Goal: Information Seeking & Learning: Learn about a topic

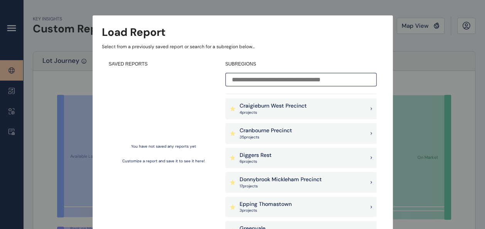
scroll to position [144, 0]
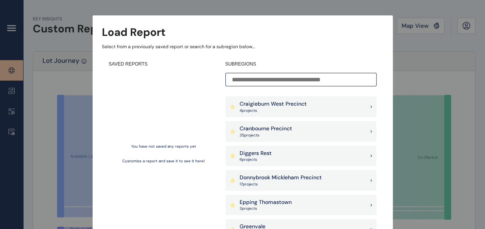
click at [275, 178] on p "Donnybrook Mickleham Precinct" at bounding box center [280, 178] width 82 height 8
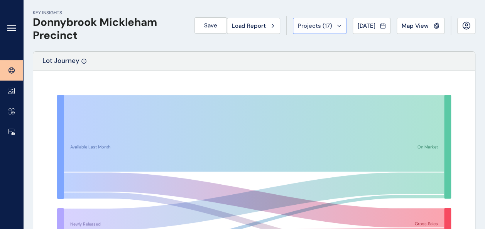
click at [322, 25] on span "Projects ( 17 )" at bounding box center [315, 26] width 34 height 8
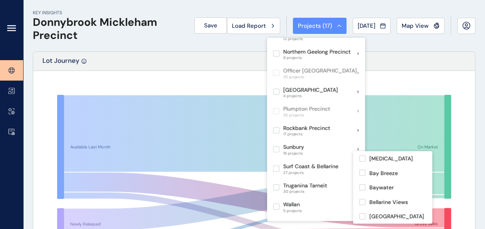
scroll to position [280, 0]
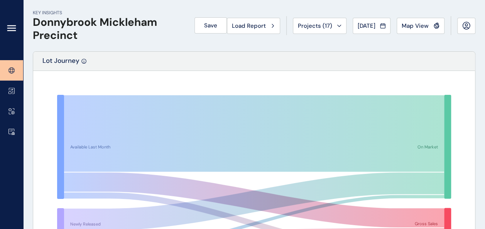
click at [468, 43] on div "KEY INSIGHTS Donnybrook Mickleham Precinct Save Load Report Projects ( 17 ) [DA…" at bounding box center [254, 25] width 442 height 51
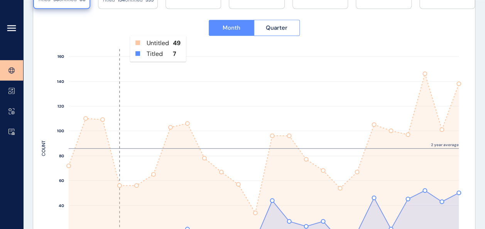
scroll to position [348, 0]
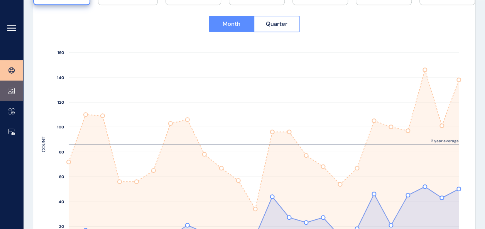
click at [14, 91] on icon at bounding box center [11, 91] width 6 height 7
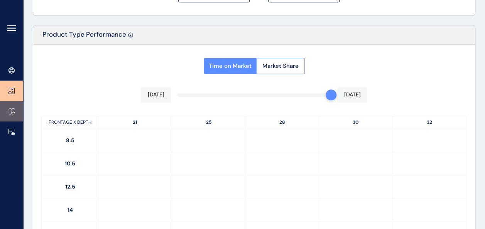
type input "**********"
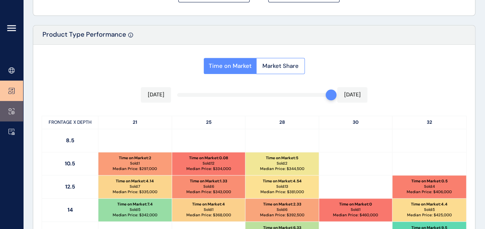
click at [10, 116] on link at bounding box center [11, 111] width 23 height 20
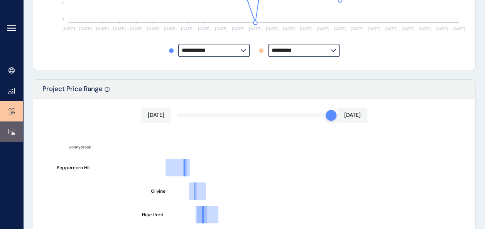
type input "**********"
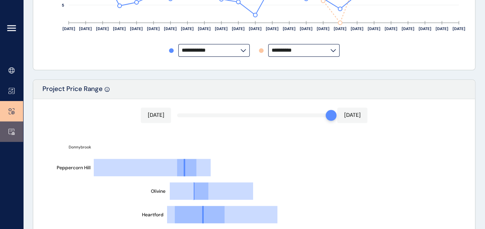
click at [13, 133] on icon at bounding box center [11, 131] width 6 height 7
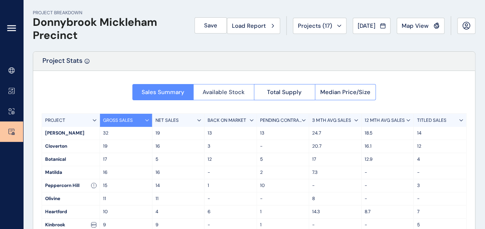
click at [229, 89] on span "Available Stock" at bounding box center [223, 92] width 42 height 8
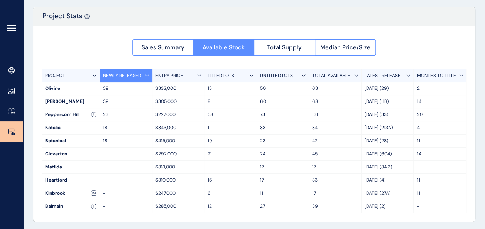
scroll to position [46, 0]
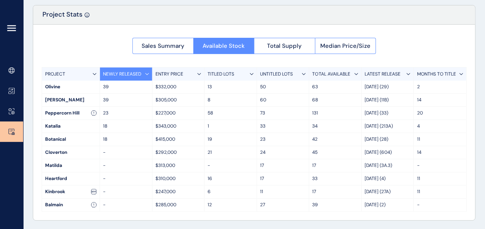
click at [235, 76] on div "TITLED LOTS" at bounding box center [230, 73] width 52 height 13
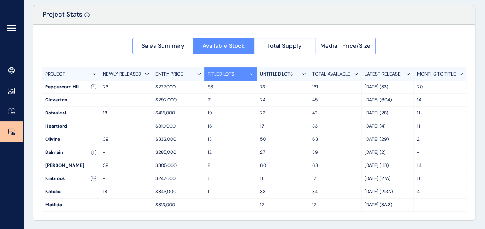
click at [16, 143] on div at bounding box center [11, 114] width 23 height 229
click at [12, 133] on icon at bounding box center [11, 131] width 6 height 7
